Goal: Task Accomplishment & Management: Use online tool/utility

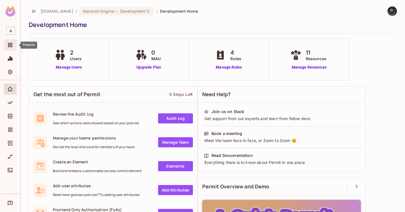
click at [12, 46] on icon "Projects" at bounding box center [10, 45] width 4 height 4
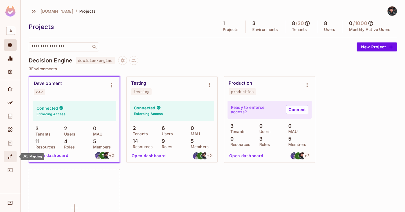
click at [11, 156] on icon "URL Mapping" at bounding box center [10, 156] width 5 height 4
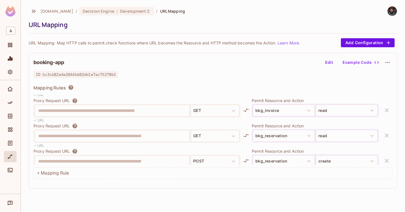
scroll to position [175, 0]
click at [38, 137] on div "**********" at bounding box center [112, 135] width 154 height 11
click at [380, 45] on button "Add Configuration" at bounding box center [367, 42] width 54 height 9
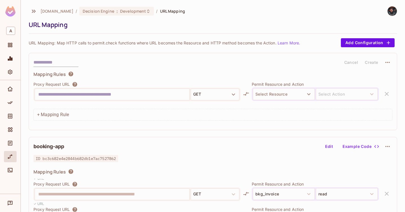
click at [118, 93] on input "text" at bounding box center [111, 94] width 147 height 9
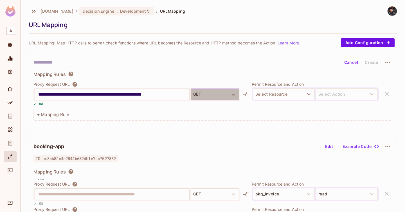
click at [210, 98] on button "GET" at bounding box center [214, 94] width 49 height 12
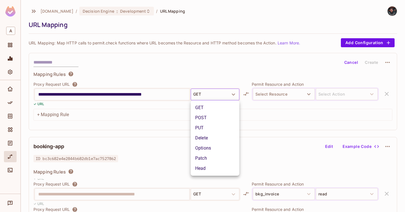
click at [211, 96] on div at bounding box center [202, 106] width 405 height 212
click at [145, 92] on input "**********" at bounding box center [111, 94] width 147 height 9
paste input "text"
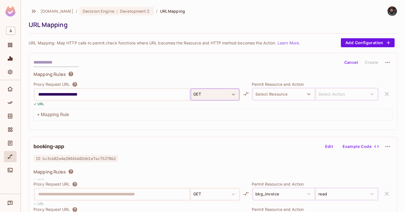
type input "**********"
click at [221, 99] on button "GET" at bounding box center [214, 94] width 49 height 12
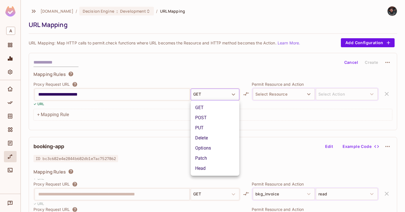
click at [215, 109] on li "GET" at bounding box center [214, 108] width 49 height 10
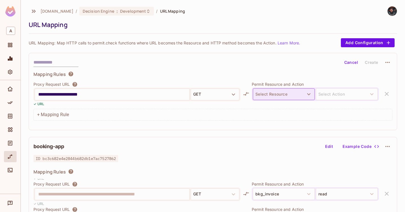
click at [287, 97] on button "Select Resource" at bounding box center [284, 94] width 62 height 12
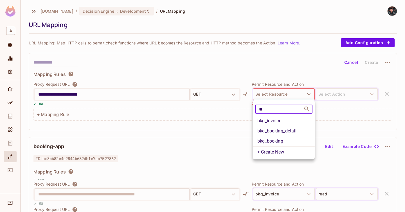
type input "*"
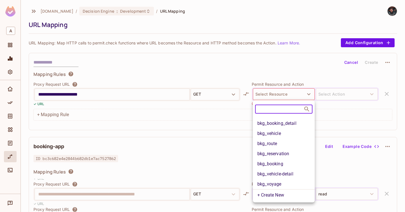
scroll to position [0, 0]
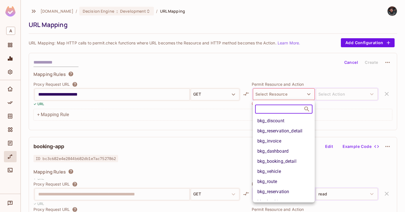
click at [291, 138] on li "bkg_invoice" at bounding box center [284, 141] width 62 height 10
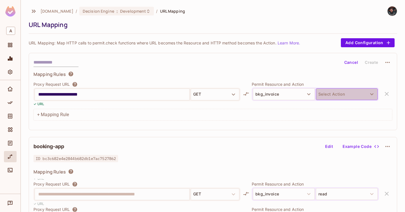
click at [346, 92] on button "Select Action" at bounding box center [346, 94] width 62 height 12
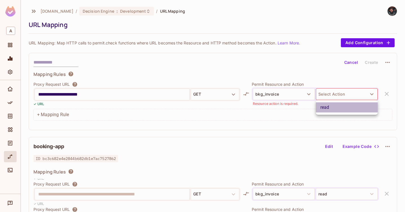
click at [342, 107] on li "read" at bounding box center [346, 107] width 62 height 10
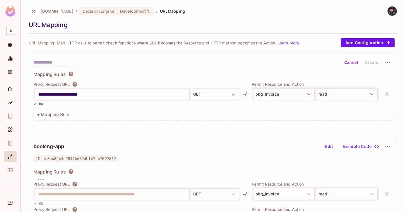
click at [49, 65] on input "text" at bounding box center [55, 62] width 45 height 9
type input "****"
click at [111, 68] on div "**********" at bounding box center [213, 91] width 368 height 77
click at [374, 60] on button "Create" at bounding box center [371, 62] width 18 height 9
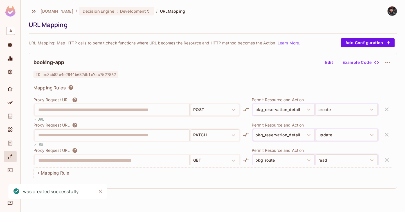
scroll to position [486, 0]
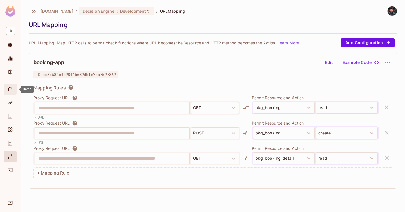
click at [10, 93] on div "Home" at bounding box center [10, 88] width 13 height 11
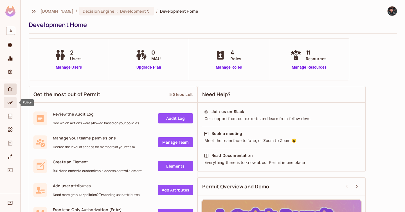
click at [10, 108] on div "Policy" at bounding box center [10, 102] width 13 height 11
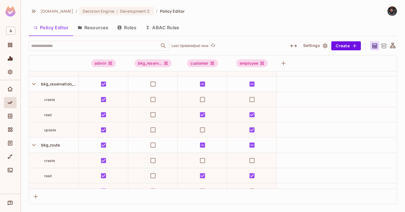
scroll to position [371, 0]
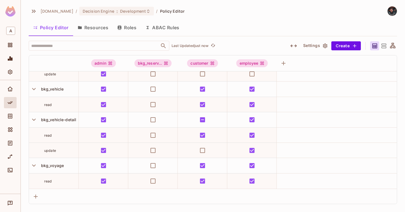
click at [10, 164] on div at bounding box center [10, 157] width 13 height 13
click at [10, 154] on icon "URL Mapping" at bounding box center [10, 157] width 6 height 6
